Goal: Task Accomplishment & Management: Use online tool/utility

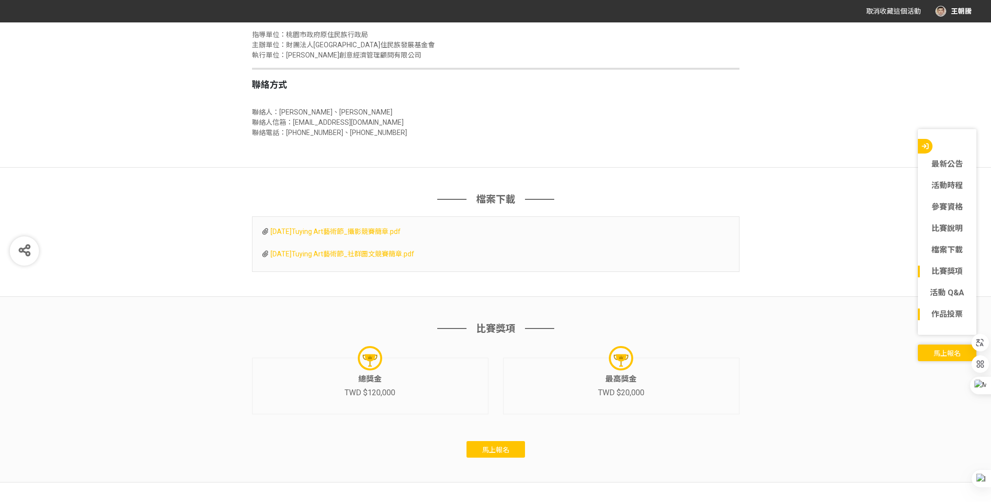
scroll to position [2179, 0]
click at [945, 161] on link "最新公告" at bounding box center [947, 164] width 58 height 12
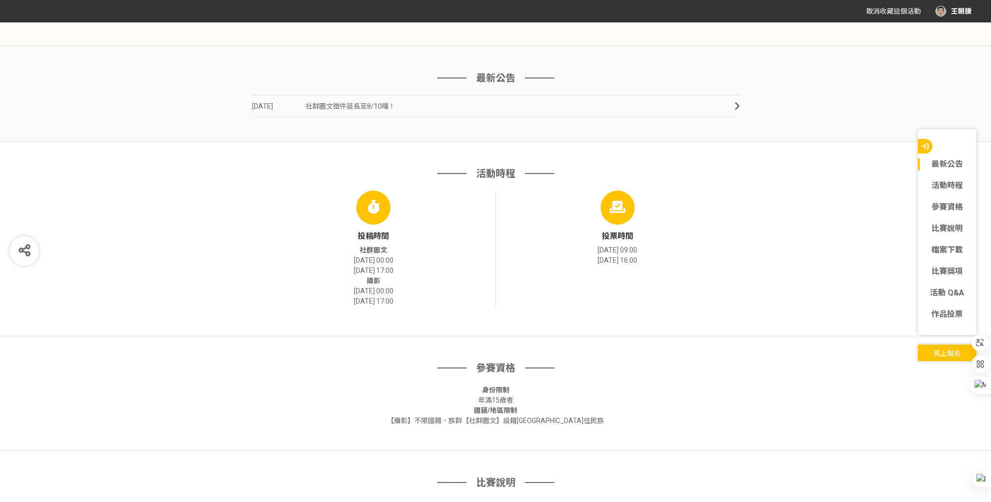
scroll to position [402, 0]
click at [306, 108] on span "社群圖文徵件延長至8/10囉！" at bounding box center [351, 107] width 90 height 8
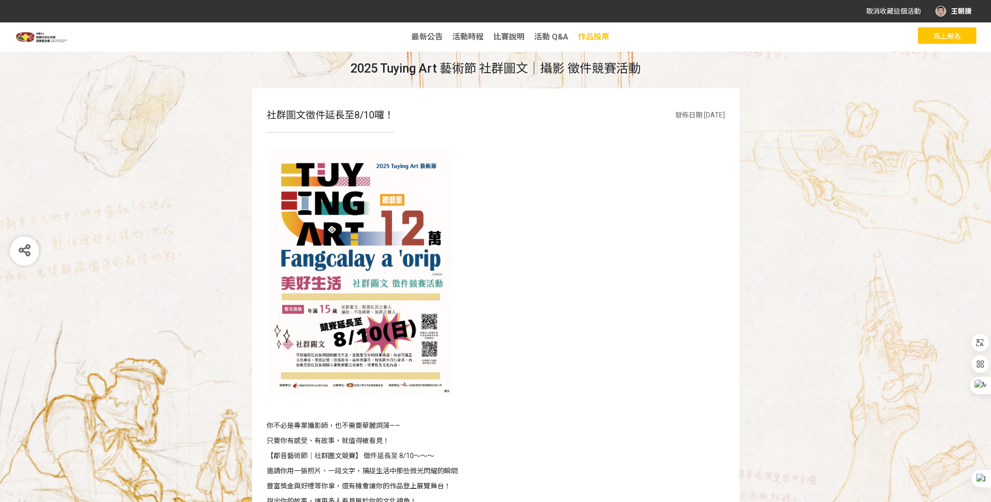
click at [585, 39] on span "作品投票" at bounding box center [593, 36] width 31 height 9
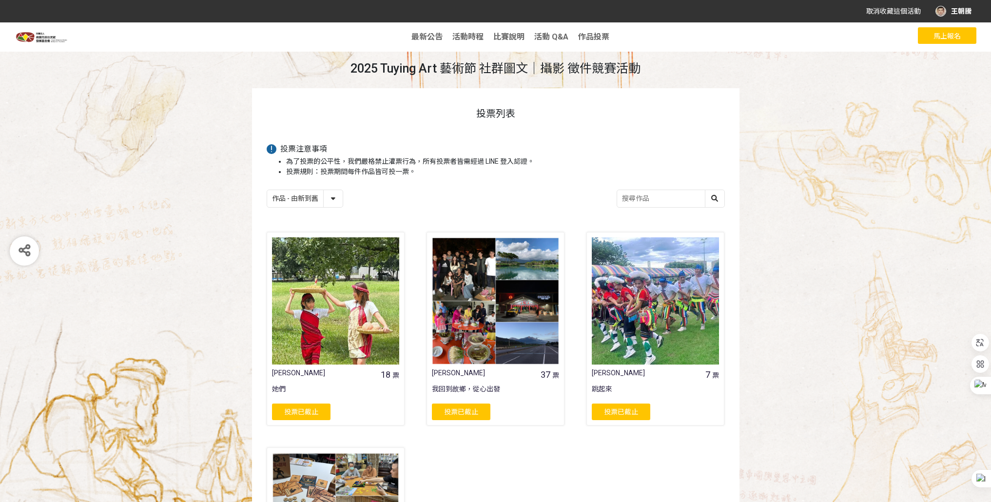
click at [421, 40] on span "最新公告" at bounding box center [426, 36] width 31 height 9
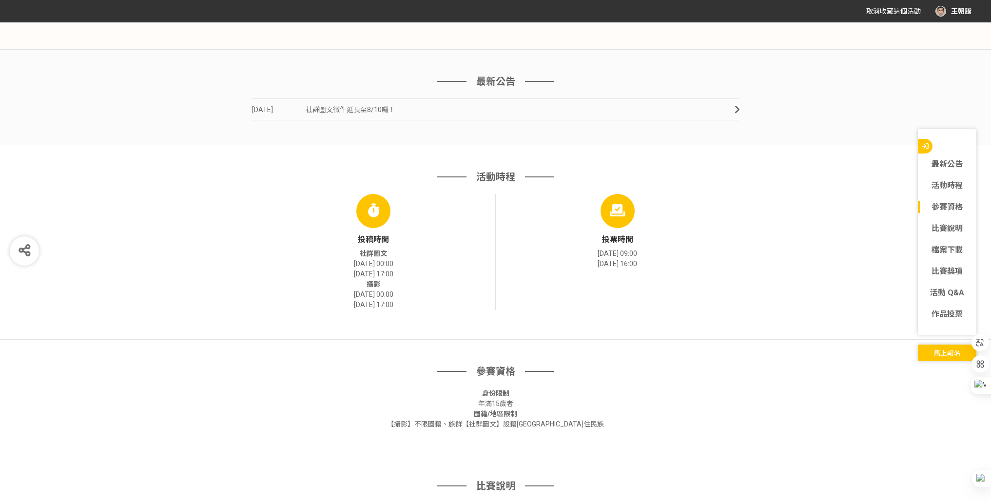
scroll to position [402, 0]
click at [944, 313] on link "作品投票" at bounding box center [947, 314] width 58 height 12
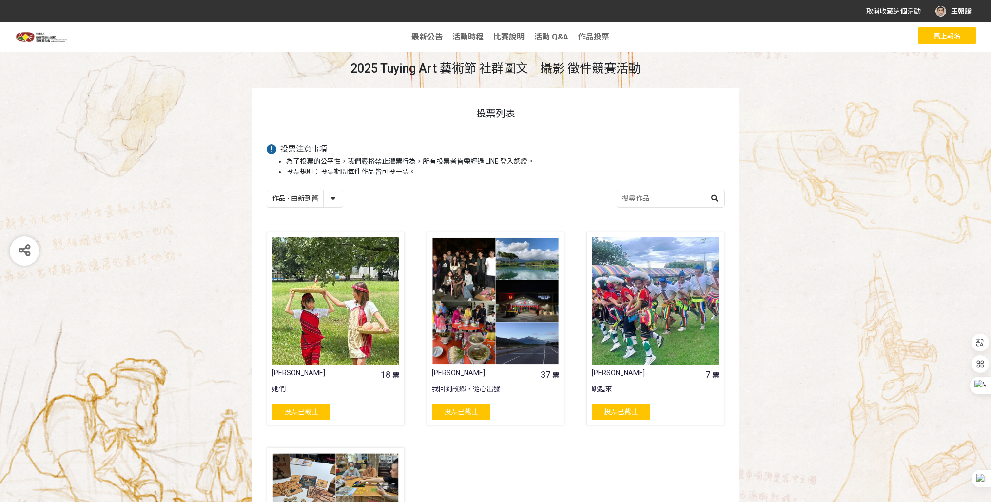
scroll to position [209, 0]
